Goal: Task Accomplishment & Management: Complete application form

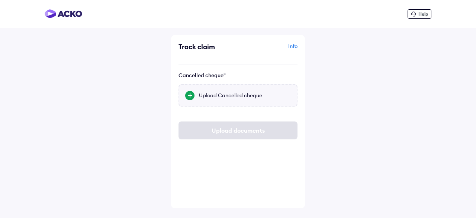
click at [220, 92] on div "Upload Cancelled cheque" at bounding box center [245, 95] width 92 height 7
click at [0, 0] on input "Upload Cancelled cheque" at bounding box center [0, 0] width 0 height 0
click at [383, 125] on div "Help Track claim Info Cancelled cheque" Upload Cancelled cheque Upload documents" at bounding box center [238, 109] width 476 height 218
click at [245, 94] on div "Upload Cancelled cheque" at bounding box center [245, 95] width 92 height 7
click at [0, 0] on input "Upload Cancelled cheque" at bounding box center [0, 0] width 0 height 0
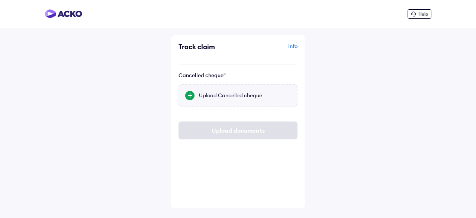
click at [235, 95] on div "Upload Cancelled cheque" at bounding box center [245, 95] width 92 height 7
click at [0, 0] on input "Upload Cancelled cheque" at bounding box center [0, 0] width 0 height 0
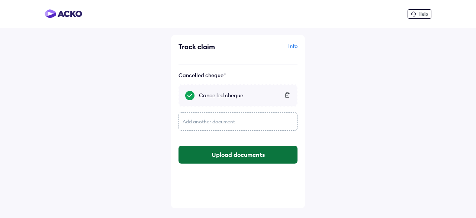
click at [236, 154] on button "Upload documents" at bounding box center [238, 155] width 119 height 18
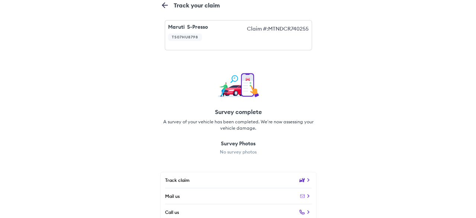
scroll to position [6, 0]
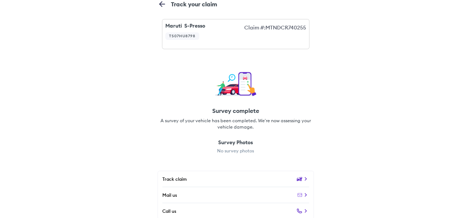
click at [300, 178] on icon at bounding box center [299, 178] width 6 height 4
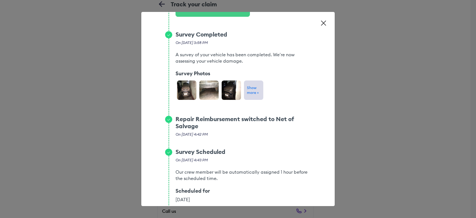
scroll to position [305, 0]
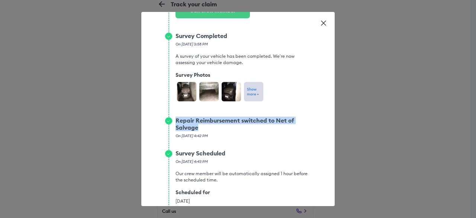
drag, startPoint x: 175, startPoint y: 119, endPoint x: 304, endPoint y: 131, distance: 129.6
click at [304, 131] on div "Repair Reimbursement switched to Net of Salvage On Wed 15th Oct, 4:42 PM" at bounding box center [242, 133] width 138 height 33
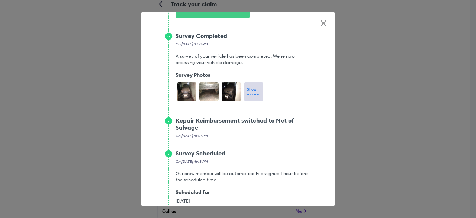
click at [247, 138] on div "On Wed 15th Oct, 4:42 PM" at bounding box center [243, 134] width 135 height 7
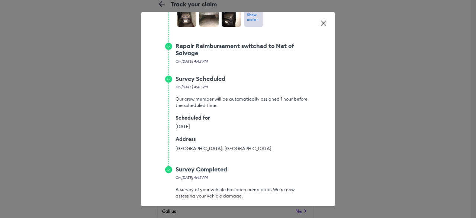
scroll to position [417, 0]
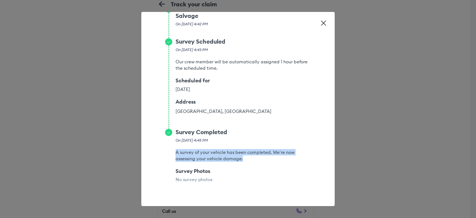
drag, startPoint x: 174, startPoint y: 152, endPoint x: 286, endPoint y: 156, distance: 111.7
click at [286, 156] on div "Survey Completed On Wed 15th Oct, 4:45 PM A survey of your vehicle has been com…" at bounding box center [242, 156] width 138 height 57
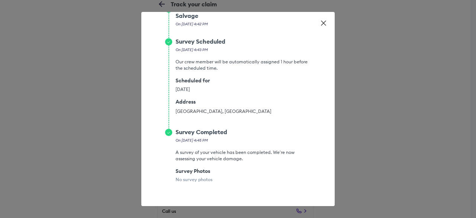
click at [260, 136] on div "On Wed 15th Oct, 4:45 PM" at bounding box center [243, 138] width 135 height 7
